Goal: Find specific page/section: Find specific page/section

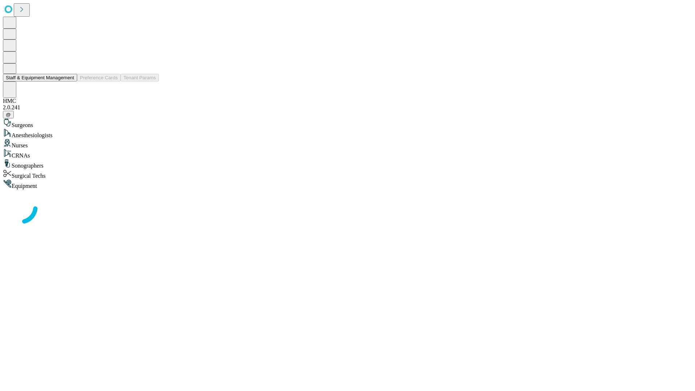
click at [69, 81] on button "Staff & Equipment Management" at bounding box center [40, 78] width 74 height 8
